Goal: Information Seeking & Learning: Learn about a topic

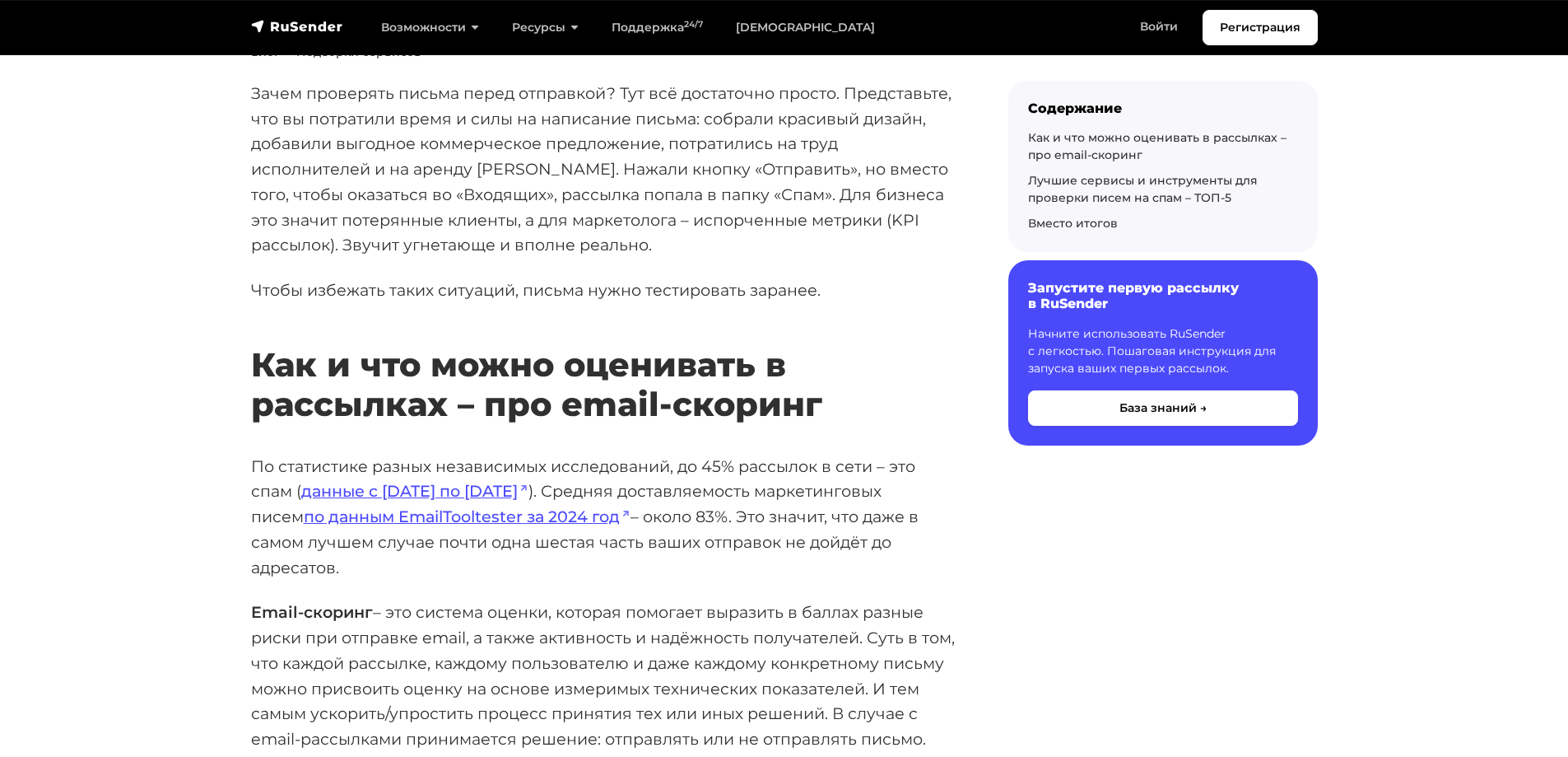
scroll to position [247, 0]
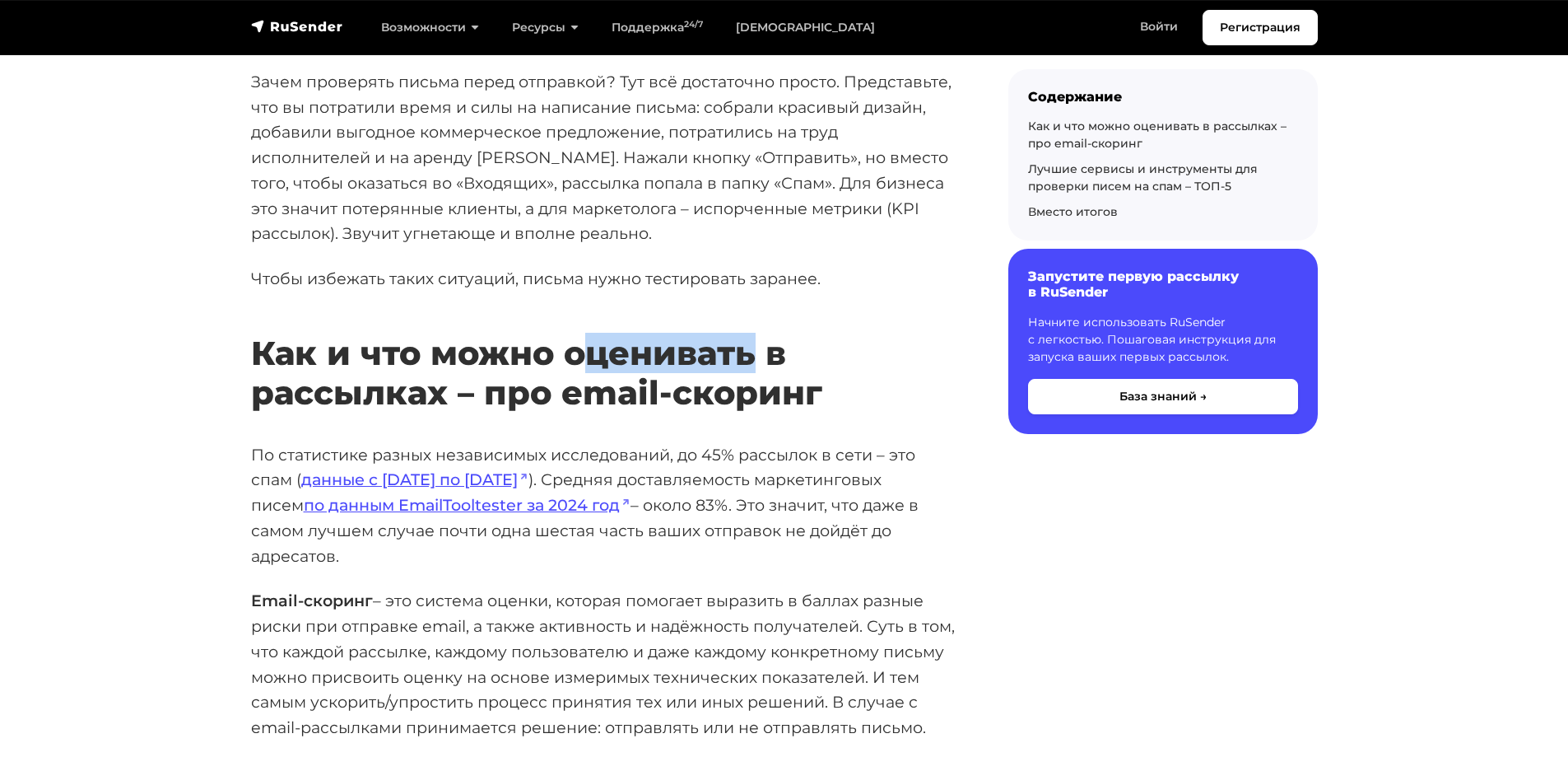
drag, startPoint x: 587, startPoint y: 361, endPoint x: 762, endPoint y: 365, distance: 175.0
click at [759, 365] on h2 "Как и что можно оценивать в рассылках – про email-скоринг" at bounding box center [603, 349] width 704 height 128
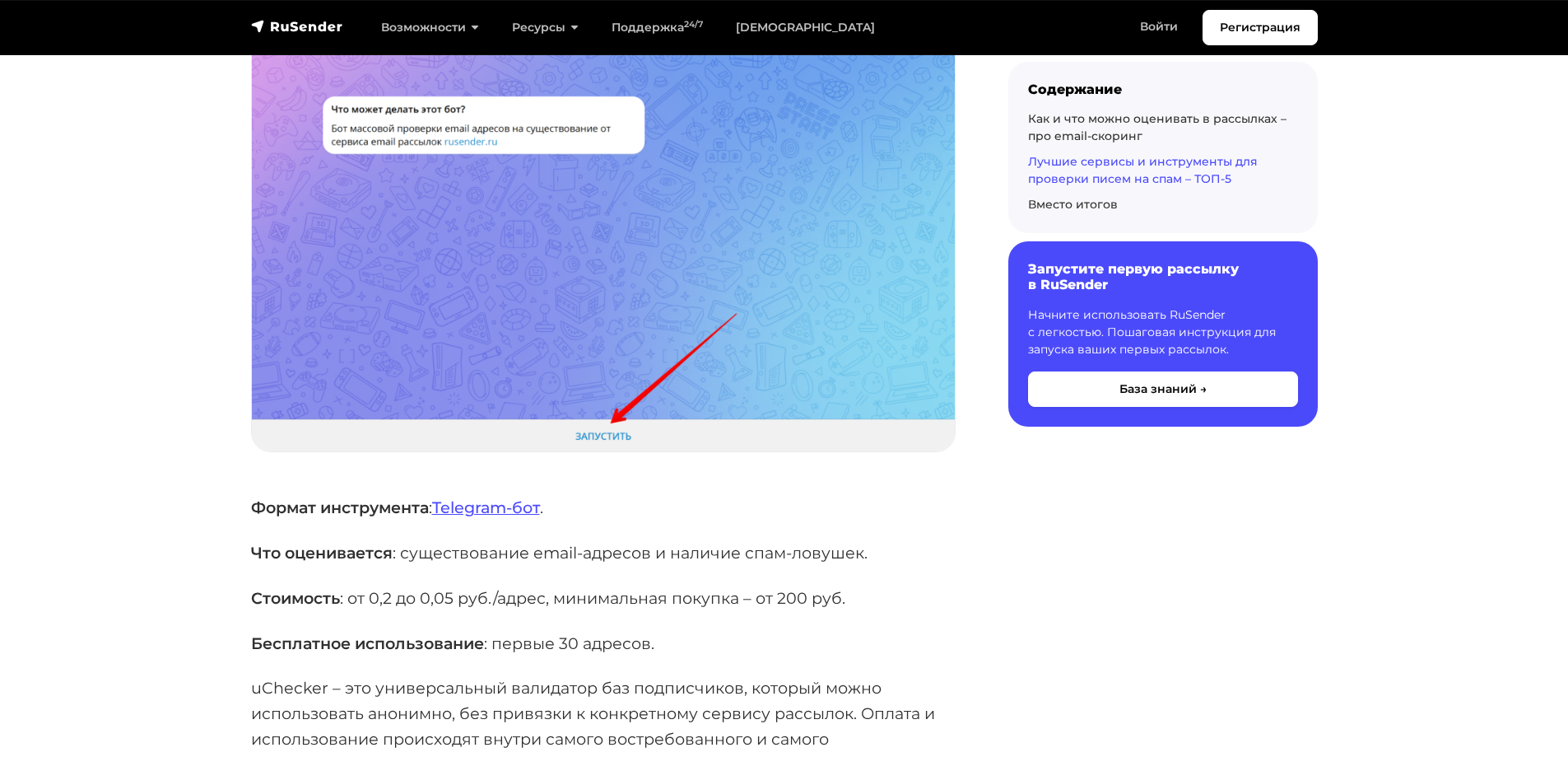
scroll to position [2553, 0]
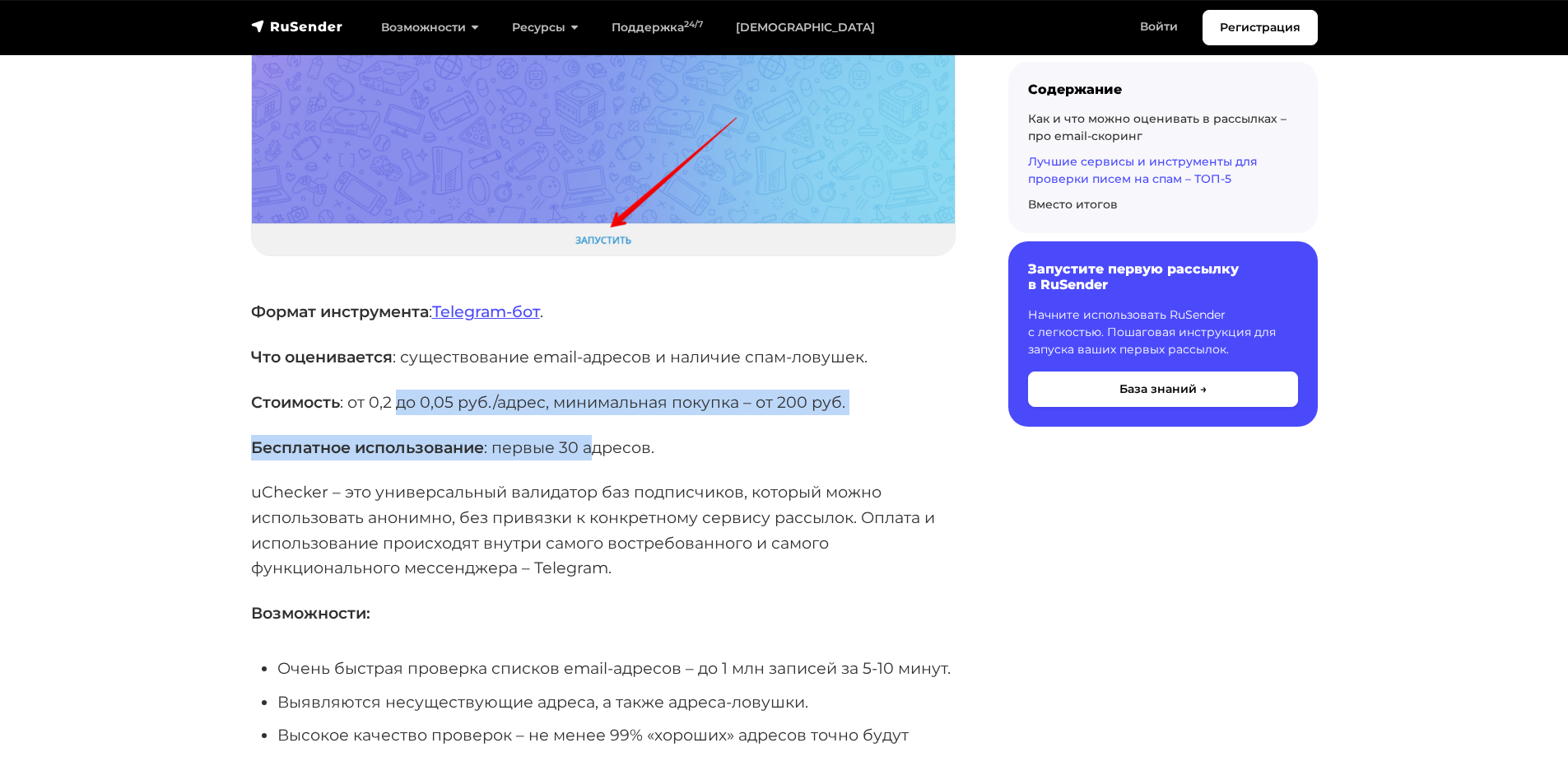
drag, startPoint x: 400, startPoint y: 353, endPoint x: 674, endPoint y: 369, distance: 274.5
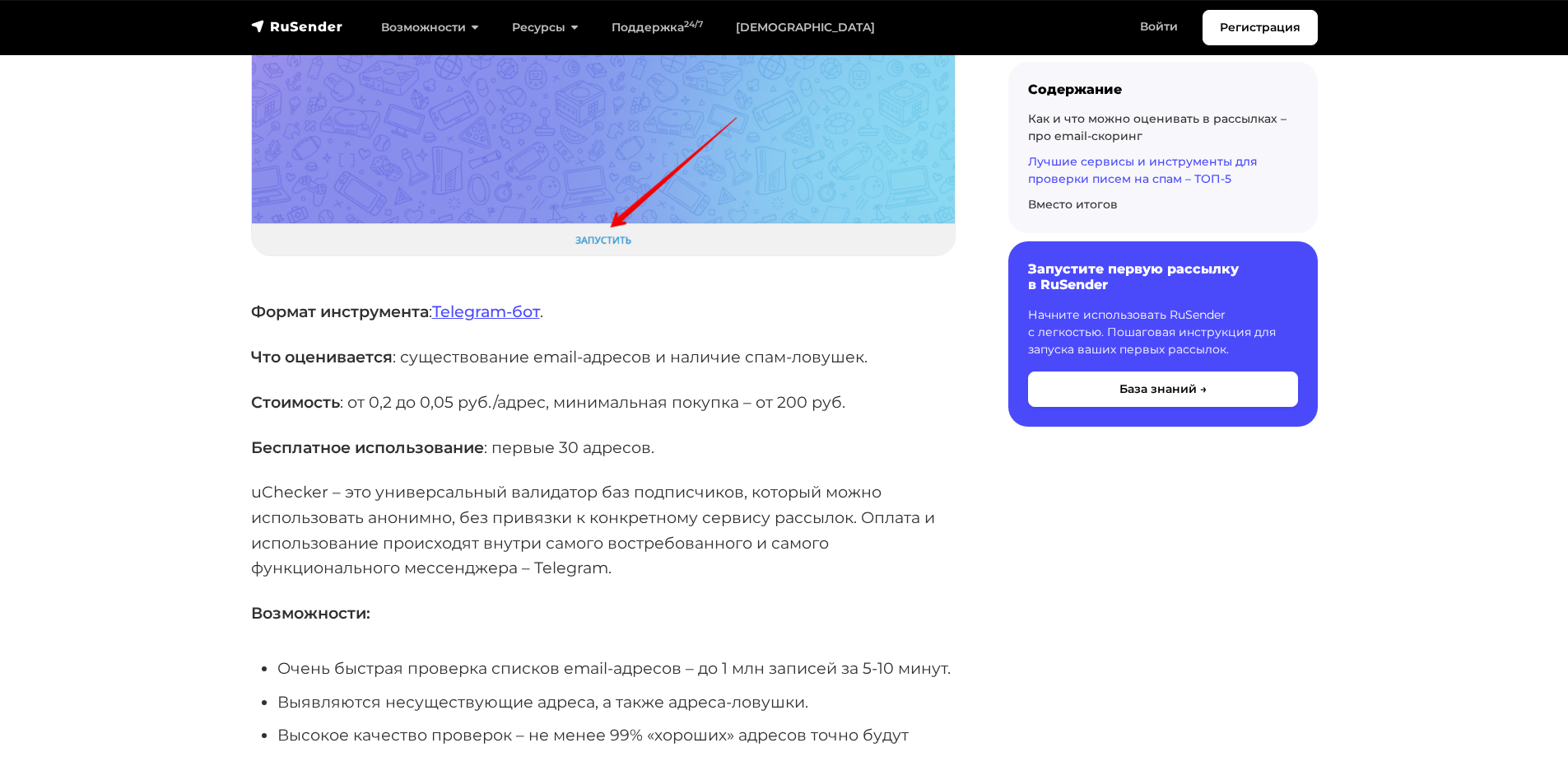
drag, startPoint x: 700, startPoint y: 349, endPoint x: 565, endPoint y: 337, distance: 135.5
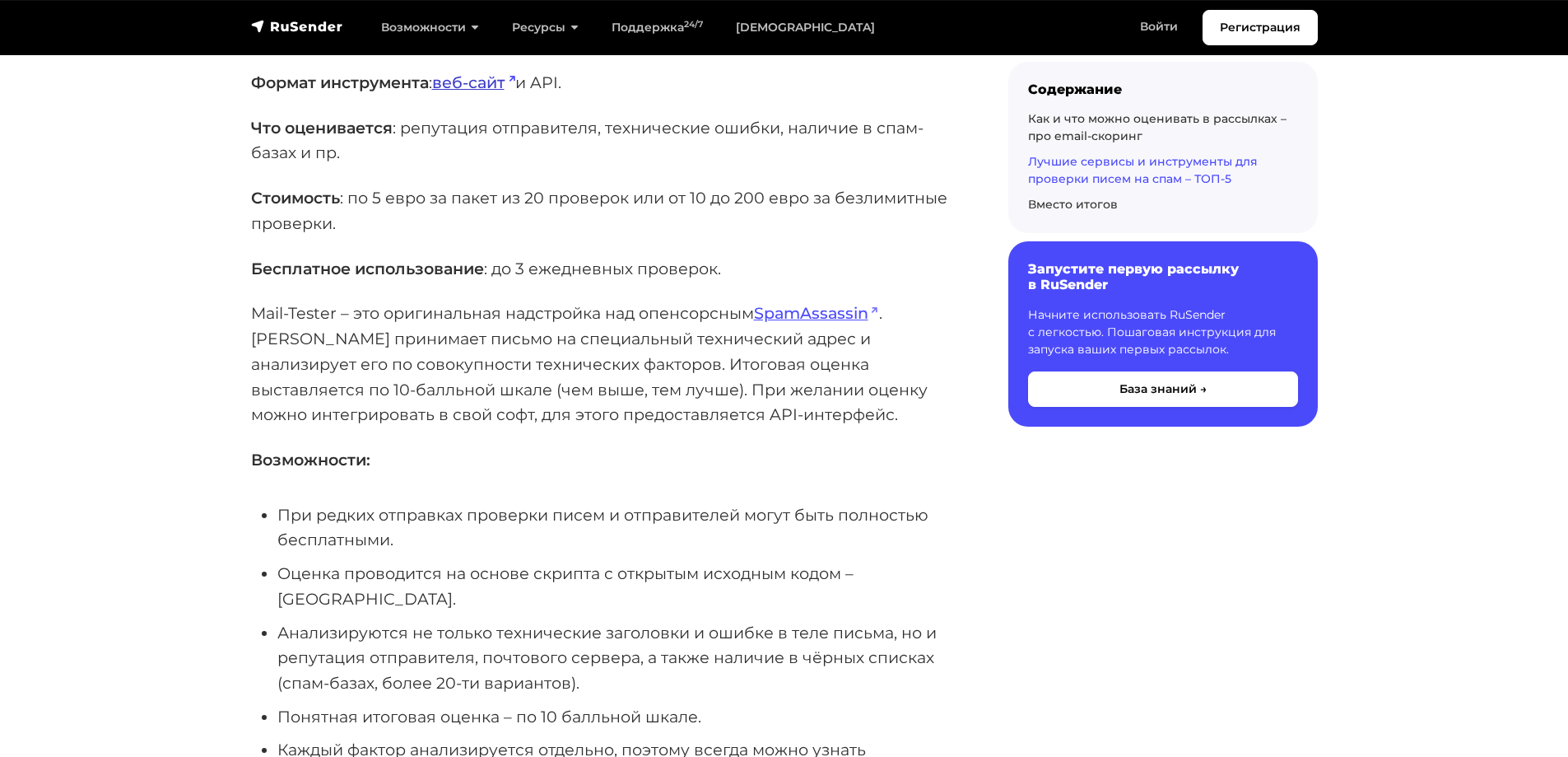
scroll to position [4036, 0]
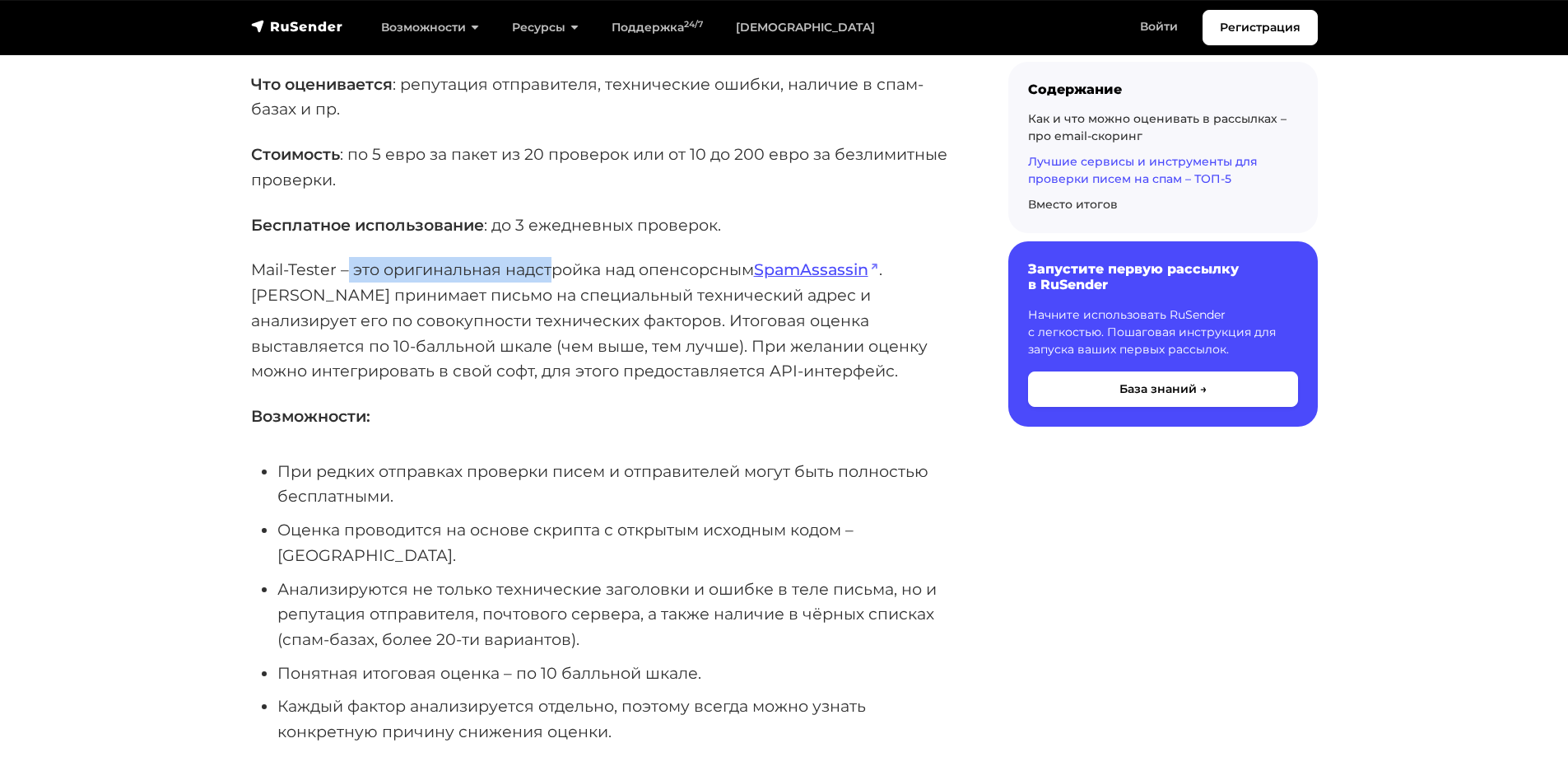
drag, startPoint x: 350, startPoint y: 223, endPoint x: 555, endPoint y: 204, distance: 205.9
click at [555, 204] on div "Зачем проверять письма перед отправкой? Тут всё достаточно просто. Представьте,…" at bounding box center [603, 432] width 704 height 8304
click at [579, 205] on div "Зачем проверять письма перед отправкой? Тут всё достаточно просто. Представьте,…" at bounding box center [603, 432] width 704 height 8304
drag, startPoint x: 411, startPoint y: 254, endPoint x: 465, endPoint y: 255, distance: 54.0
click at [463, 257] on p "Mail-Tester – это оригинальная надстройка над [GEOGRAPHIC_DATA] . [PERSON_NAME]…" at bounding box center [603, 321] width 704 height 127
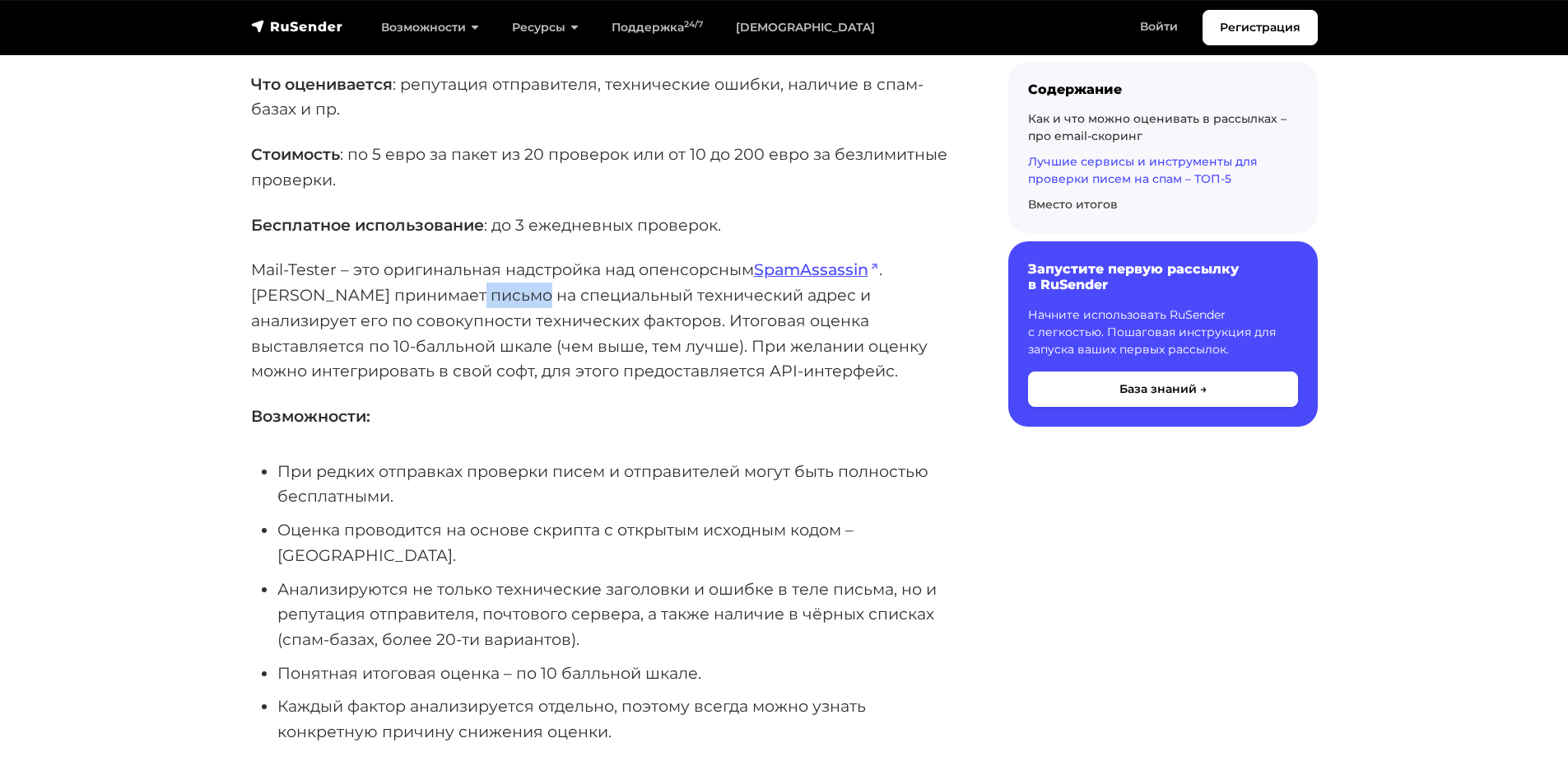
click at [463, 257] on p "Mail-Tester – это оригинальная надстройка над [GEOGRAPHIC_DATA] . [PERSON_NAME]…" at bounding box center [603, 321] width 704 height 127
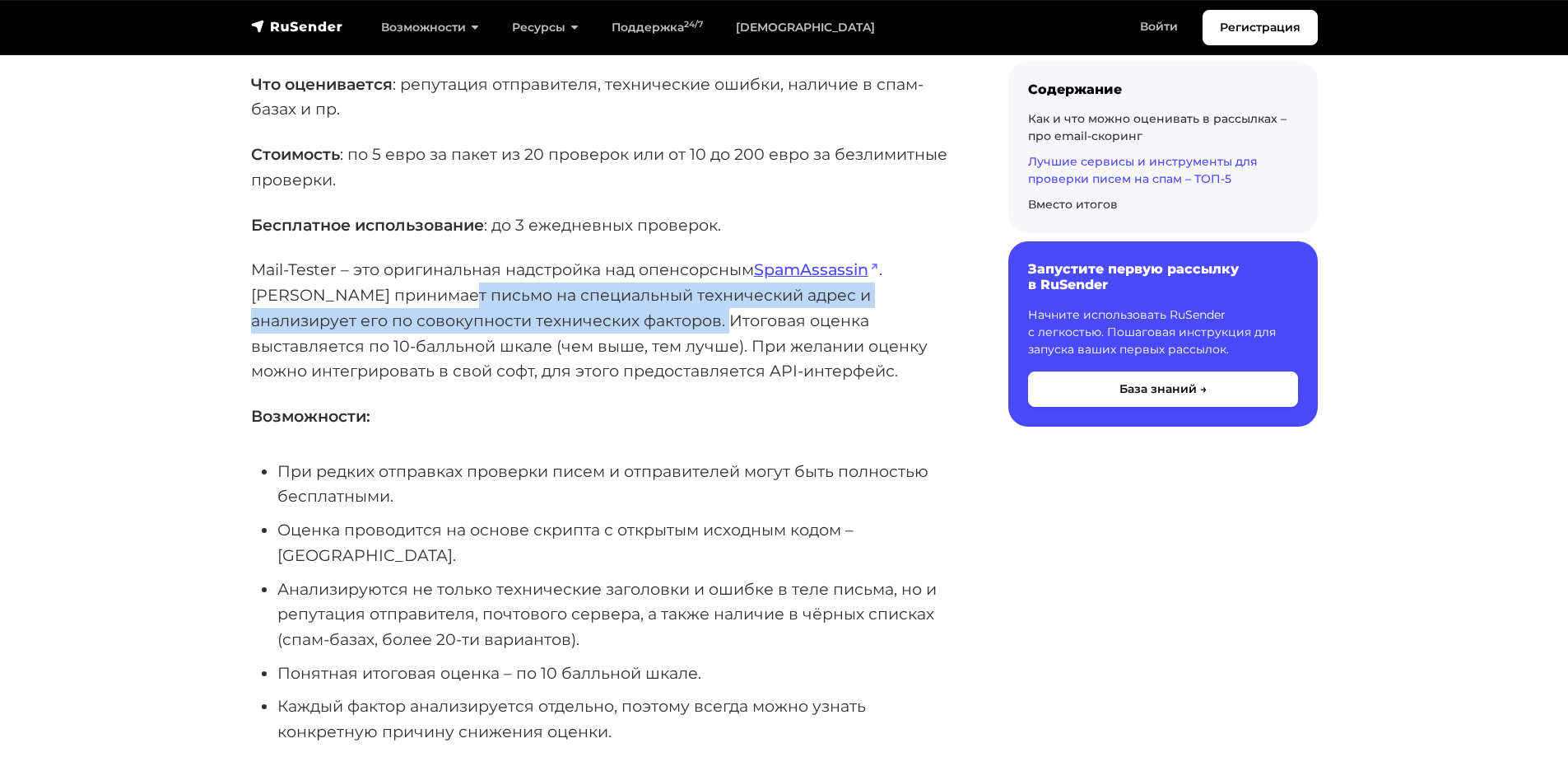
drag, startPoint x: 398, startPoint y: 241, endPoint x: 628, endPoint y: 262, distance: 231.0
click at [628, 262] on p "Mail-Tester – это оригинальная надстройка над [GEOGRAPHIC_DATA] . [PERSON_NAME]…" at bounding box center [603, 321] width 704 height 127
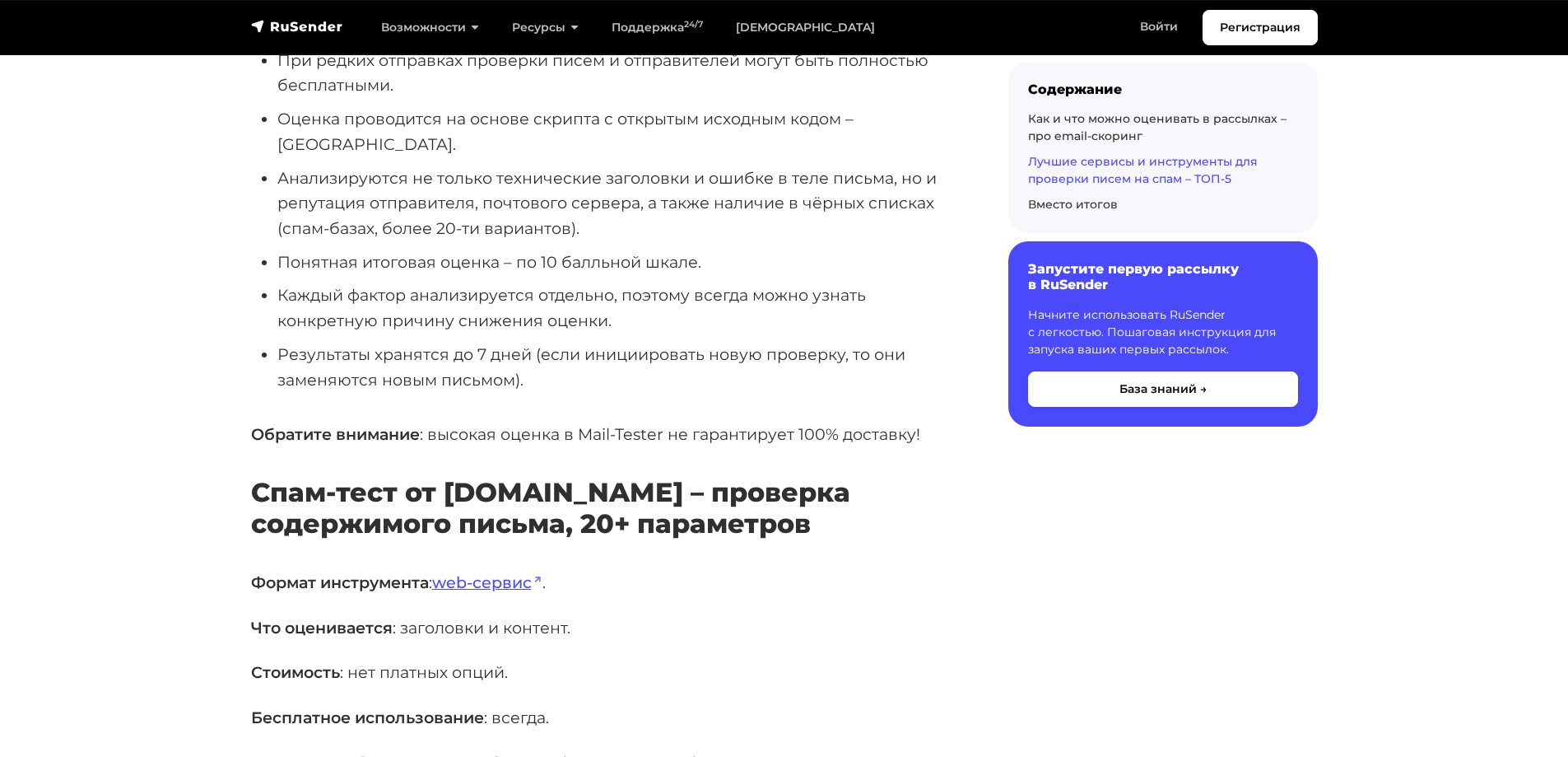
scroll to position [4448, 0]
click at [518, 341] on li "Результаты хранятся до 7 дней (если инициировать новую проверку, то они заменяю…" at bounding box center [617, 366] width 678 height 50
